Goal: Find specific fact: Find specific fact

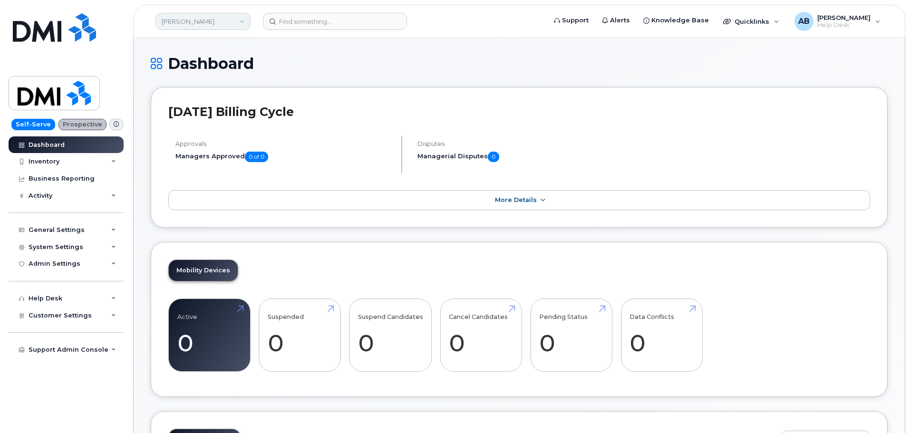
click at [227, 21] on link "[PERSON_NAME]" at bounding box center [202, 21] width 95 height 17
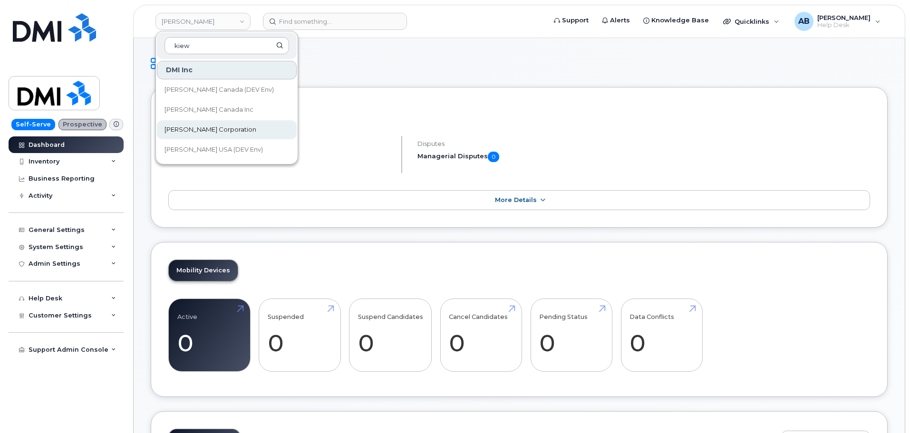
type input "kiew"
click at [207, 124] on link "Kiewit Corporation" at bounding box center [227, 129] width 140 height 19
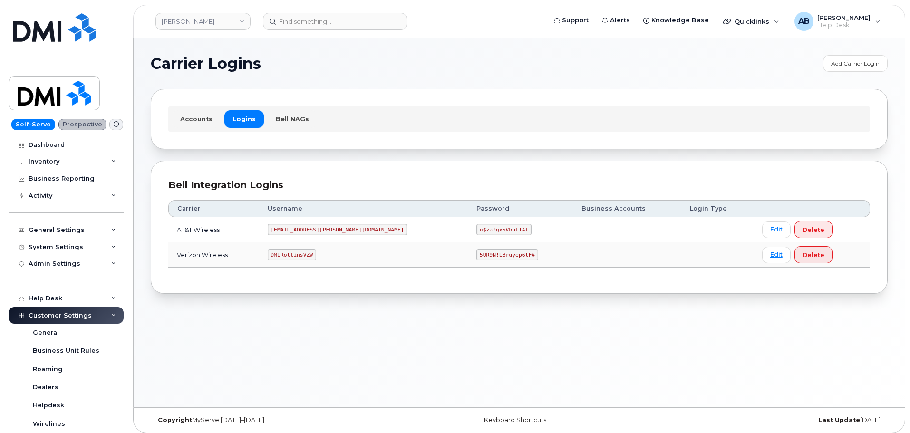
click at [313, 227] on code "MS-Rollins@dminc.com" at bounding box center [338, 229] width 140 height 11
click at [313, 227] on code "[EMAIL_ADDRESS][PERSON_NAME][DOMAIN_NAME]" at bounding box center [338, 229] width 140 height 11
copy code "[EMAIL_ADDRESS][PERSON_NAME][DOMAIN_NAME]"
click at [476, 225] on code "u$za!gx5VbntTAf" at bounding box center [503, 229] width 55 height 11
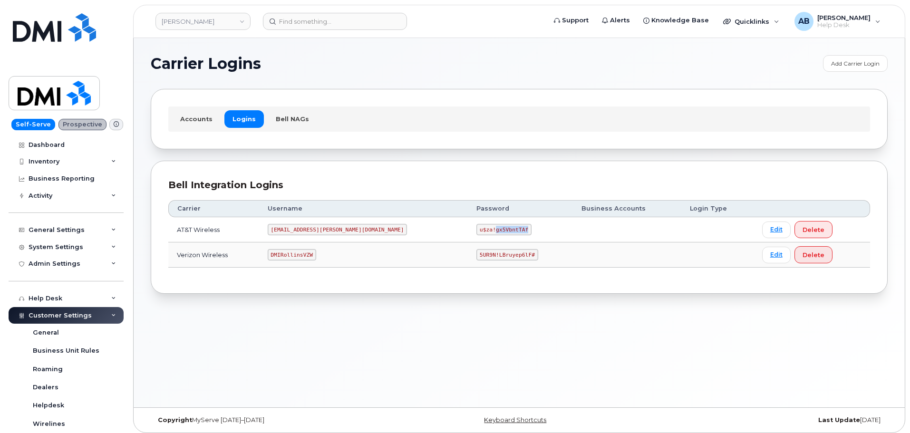
click at [476, 225] on code "u$za!gx5VbntTAf" at bounding box center [503, 229] width 55 height 11
copy code "u$za!gx5VbntTAf"
click at [309, 252] on code "DMIRollinsVZW" at bounding box center [292, 254] width 48 height 11
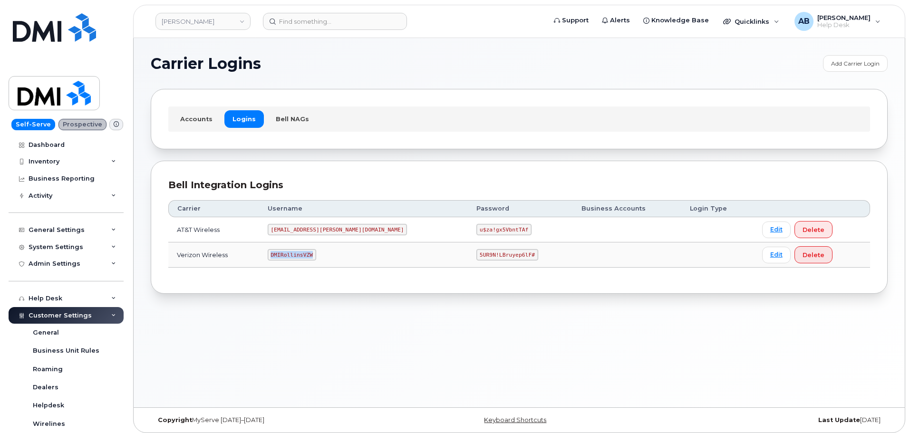
copy code "DMIRollinsVZW"
click at [476, 253] on code "5UR9N!LBruyep6lF#" at bounding box center [507, 254] width 62 height 11
copy code "5UR9N!LBruyep6lF#"
